Goal: Find specific page/section: Find specific page/section

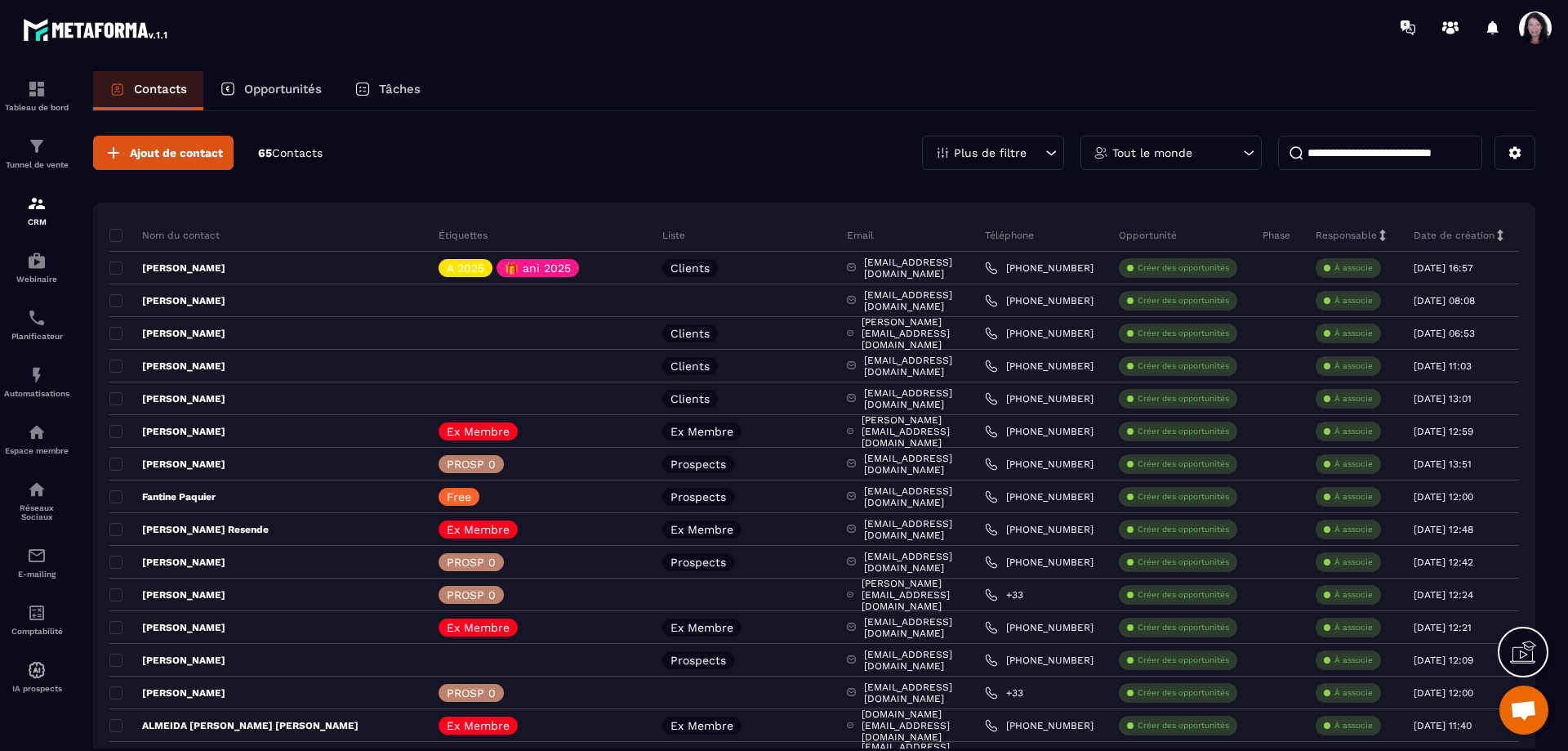
scroll to position [4620, 0]
click at [1365, 147] on input at bounding box center [1381, 153] width 204 height 35
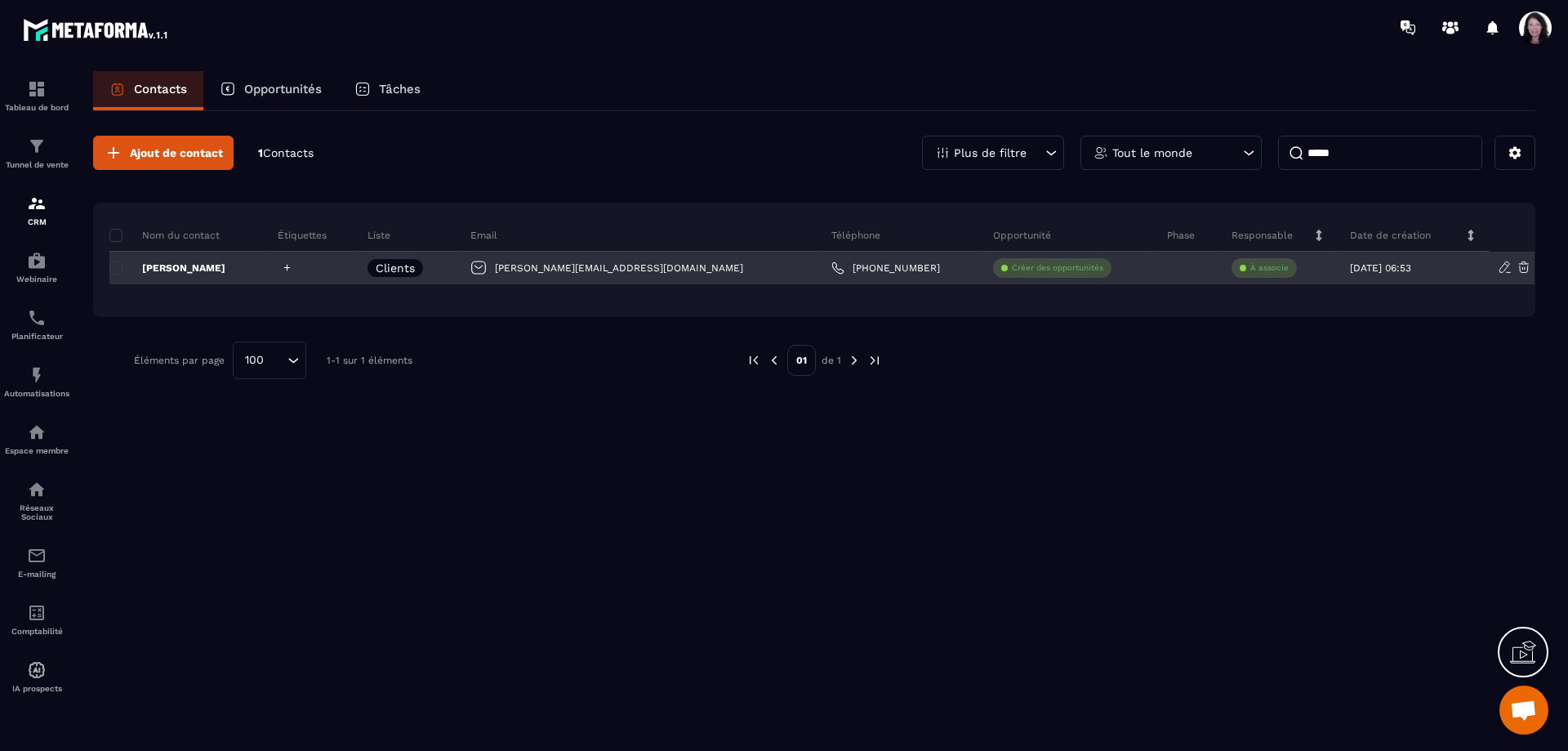
type input "*****"
click at [293, 270] on icon at bounding box center [287, 267] width 11 height 11
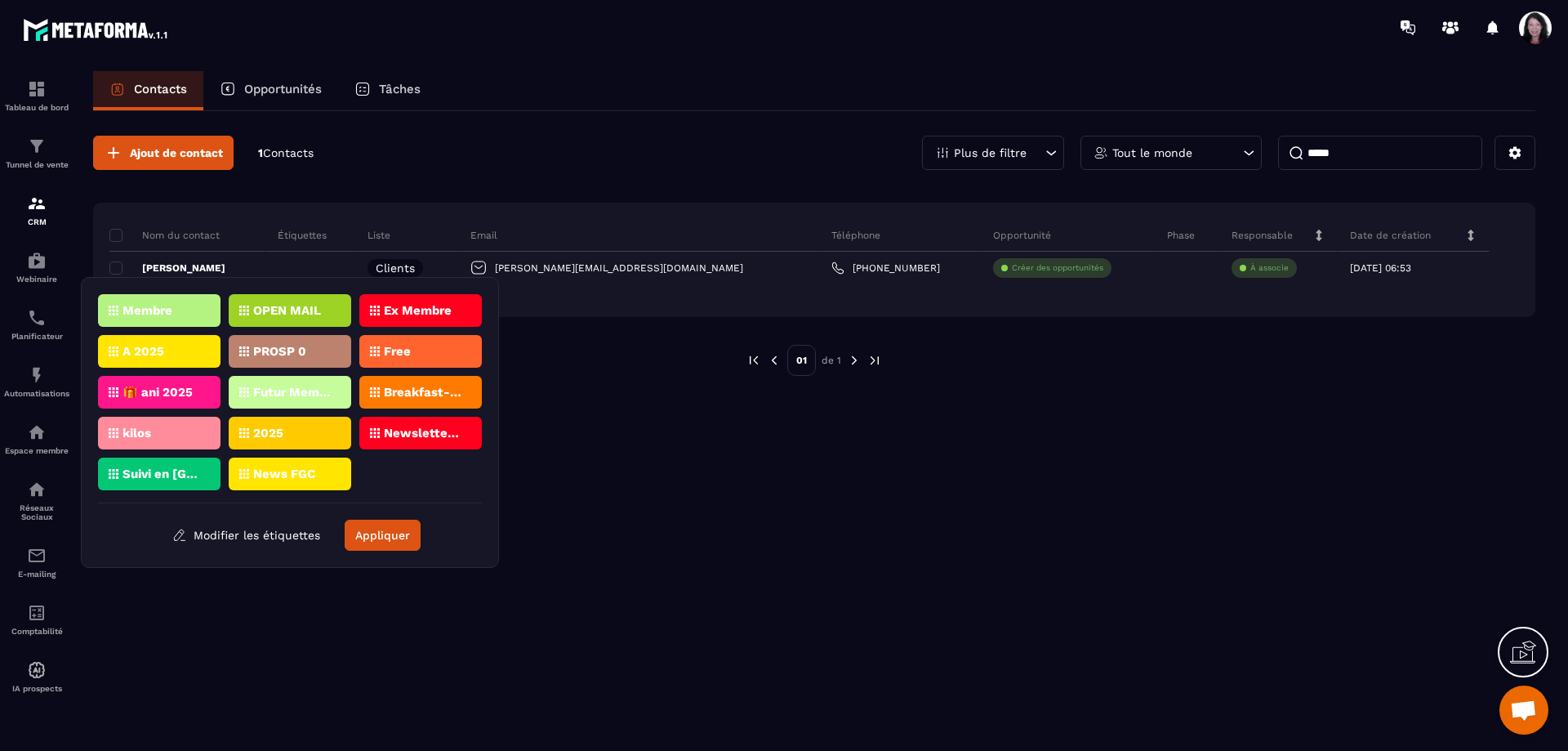
click at [229, 348] on div "A 2025" at bounding box center [291, 351] width 123 height 33
click at [229, 384] on div "🎁 ani 2025" at bounding box center [291, 392] width 123 height 33
click at [189, 382] on div "🎁 ani 2025" at bounding box center [160, 392] width 123 height 33
click at [181, 348] on div "A 2025" at bounding box center [160, 351] width 123 height 33
click at [229, 391] on div "🎁 ani 2025" at bounding box center [291, 392] width 123 height 33
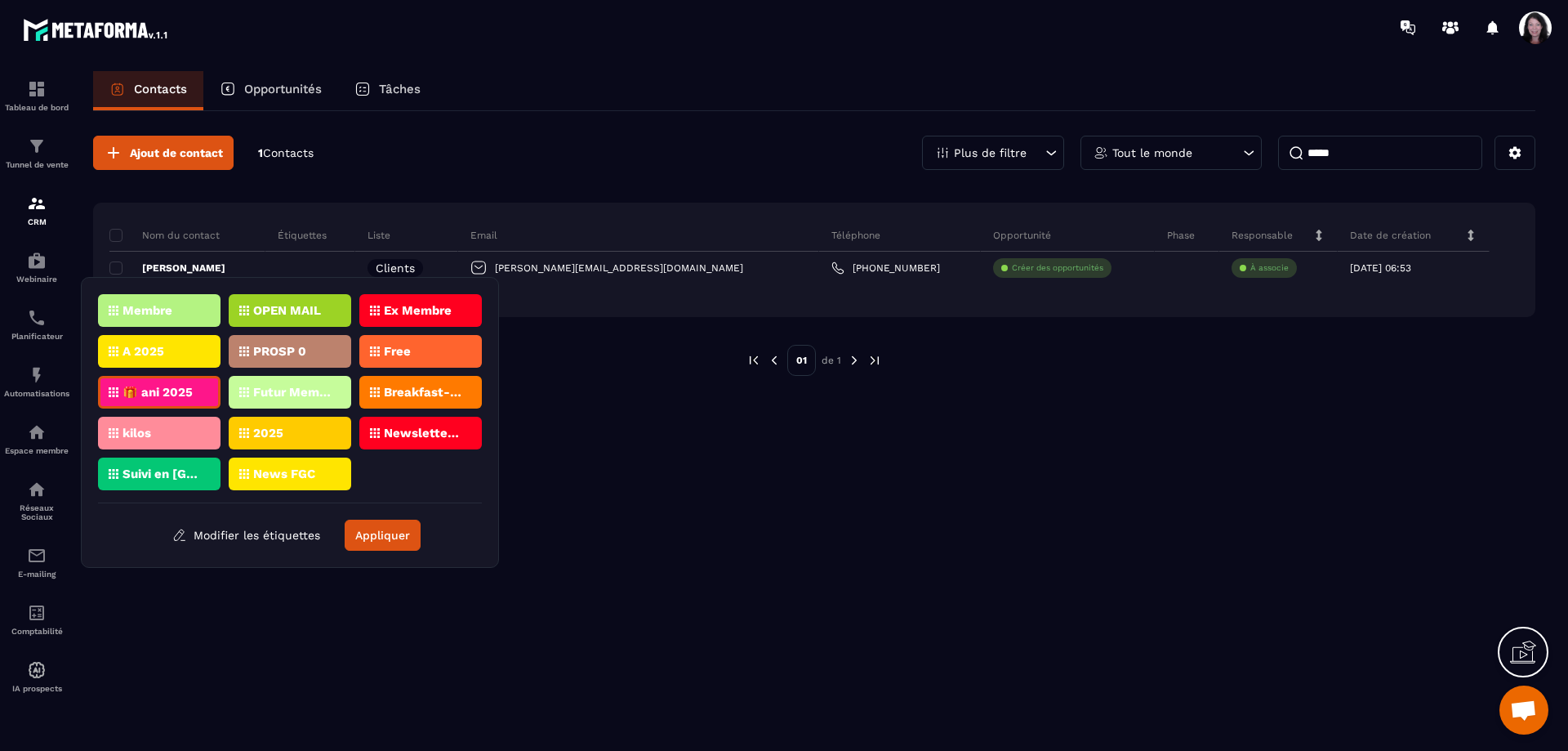
click at [278, 432] on p "2025" at bounding box center [268, 434] width 30 height 12
click at [379, 536] on button "Appliquer" at bounding box center [383, 535] width 76 height 31
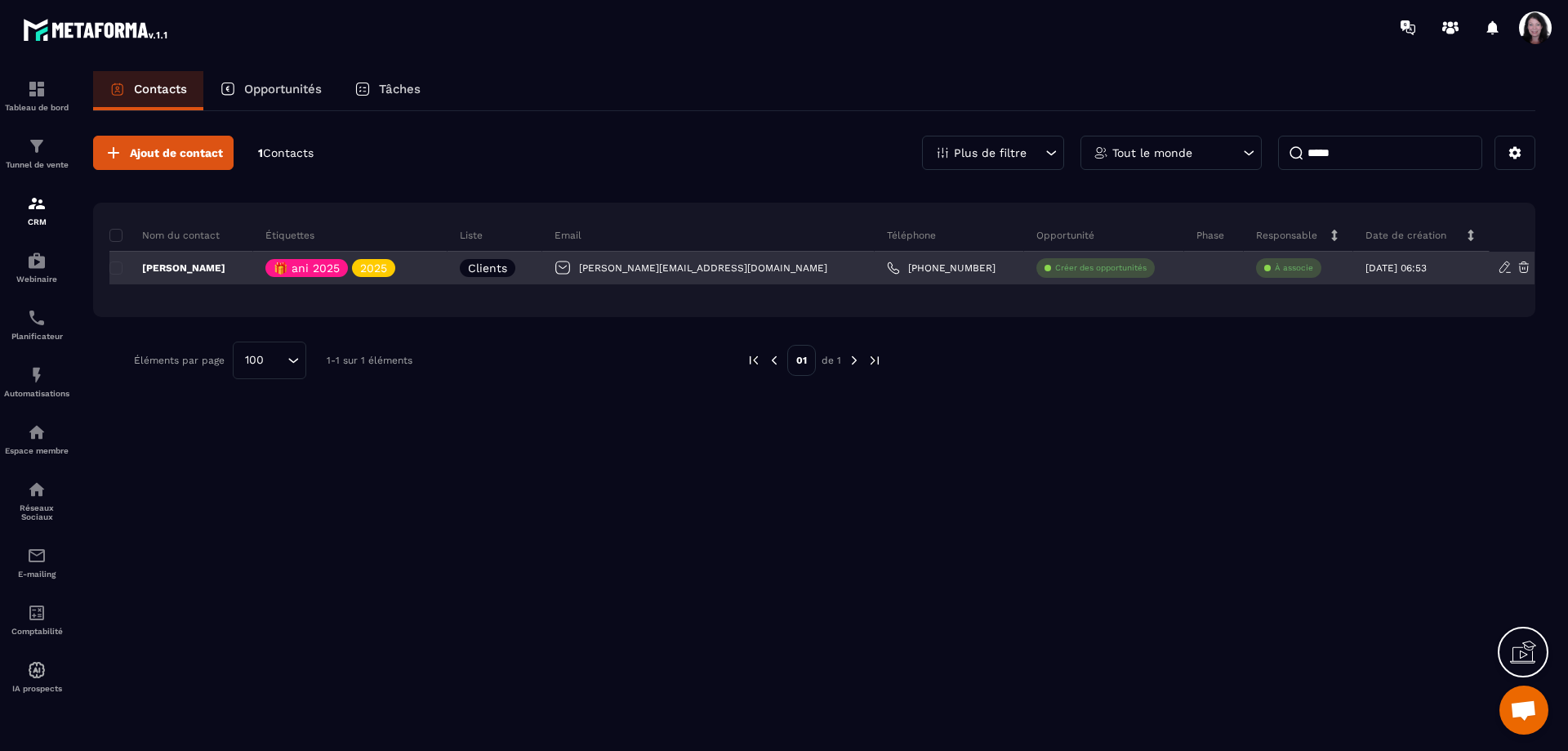
click at [186, 267] on p "[PERSON_NAME]" at bounding box center [167, 268] width 116 height 13
